Goal: Task Accomplishment & Management: Manage account settings

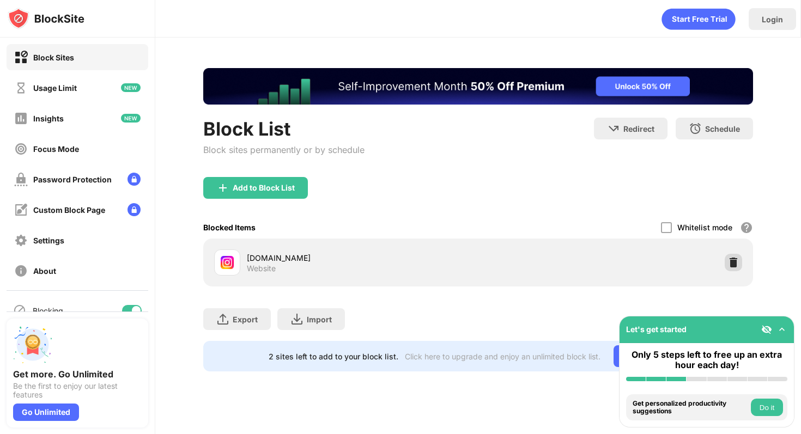
click at [742, 261] on div "[DOMAIN_NAME] Website" at bounding box center [478, 262] width 537 height 35
click at [735, 261] on img at bounding box center [733, 262] width 11 height 11
